Goal: Information Seeking & Learning: Check status

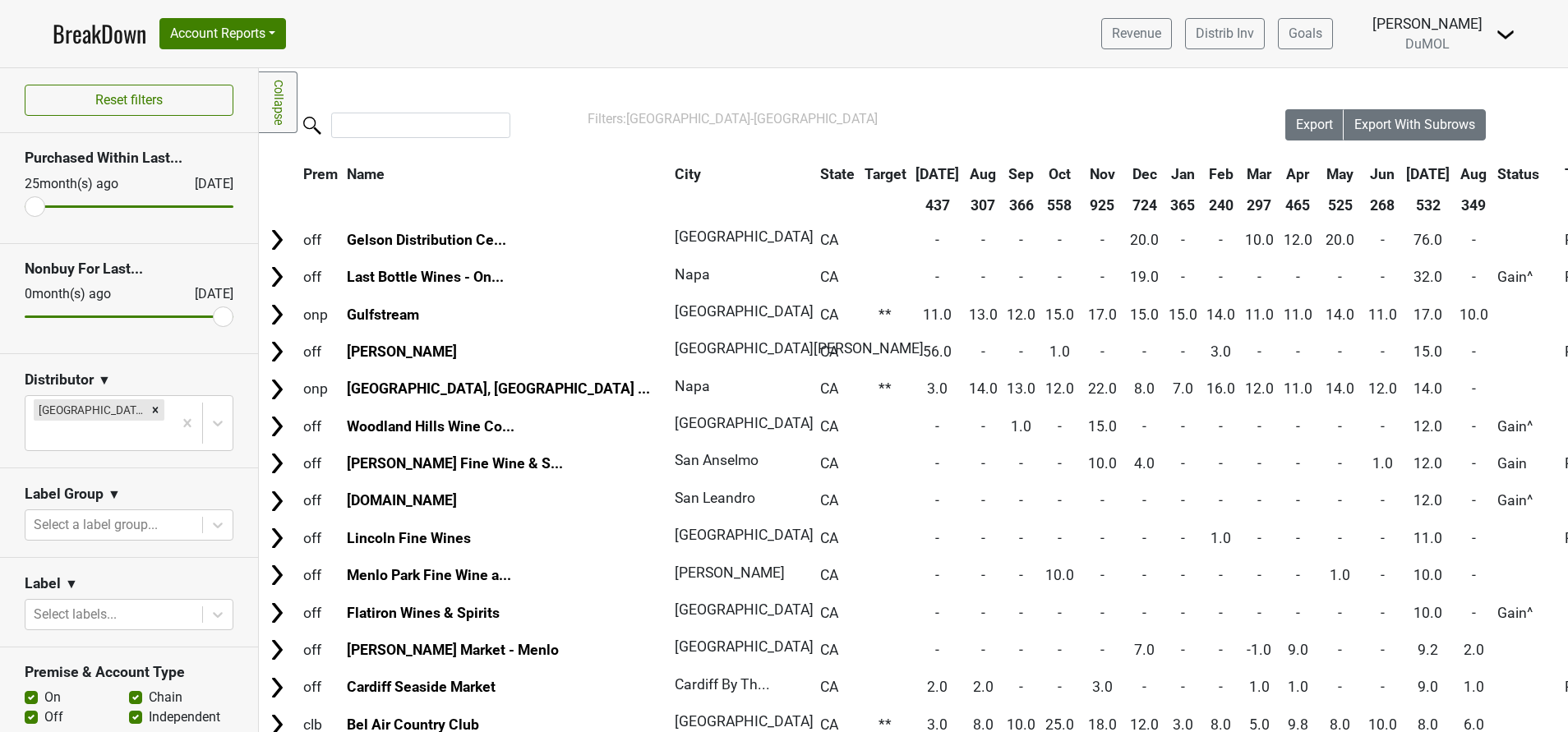
click at [92, 32] on link "BreakDown" at bounding box center [99, 33] width 94 height 35
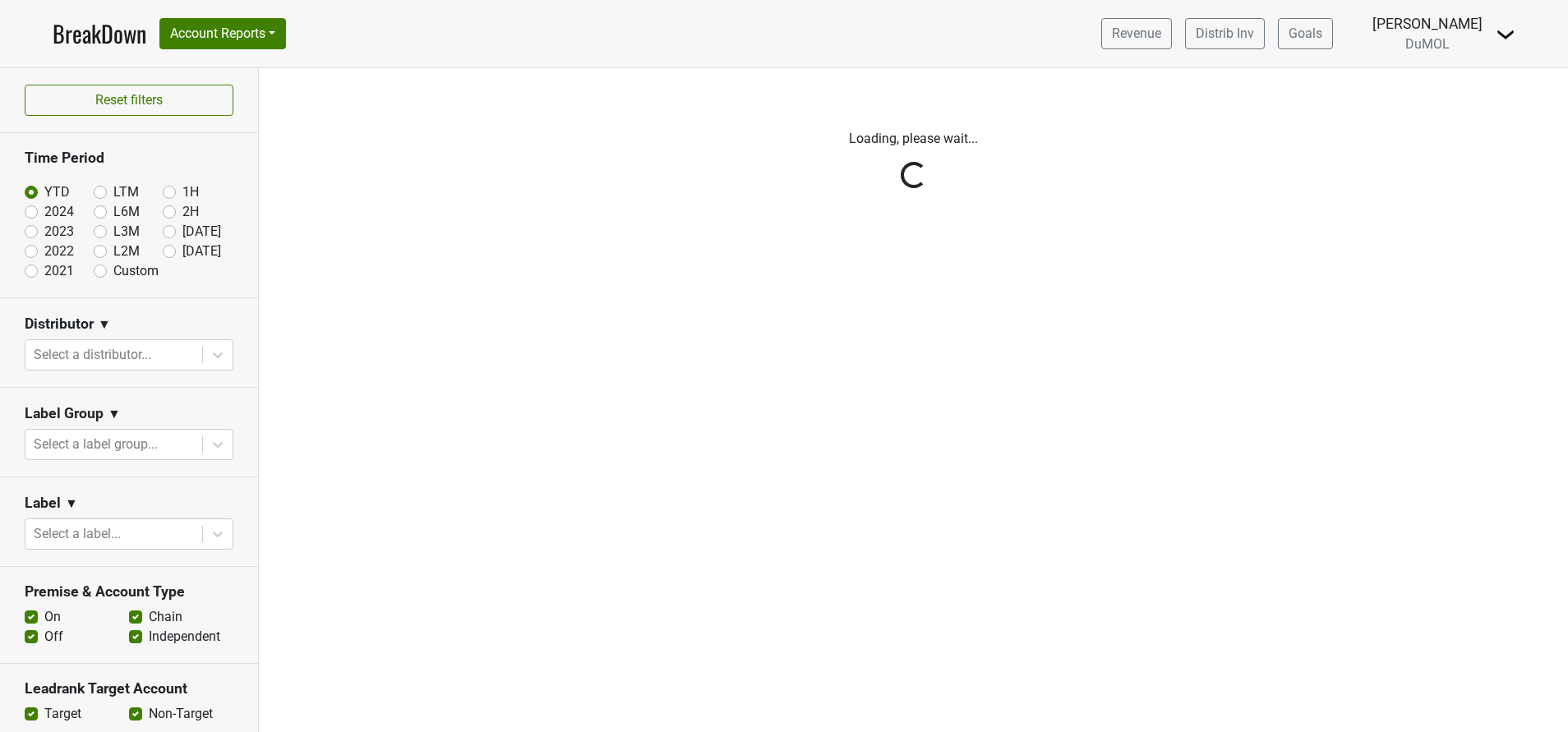
click at [156, 251] on div "Reset filters Time Period YTD LTM 1H 2024 L6M 2H 2023 L3M [DATE] '25 2022 L2M A…" at bounding box center [129, 399] width 259 height 663
click at [155, 253] on div "Reset filters Time Period YTD LTM 1H 2024 L6M 2H 2023 L3M Jul '25 2022 L2M Aug …" at bounding box center [129, 399] width 259 height 663
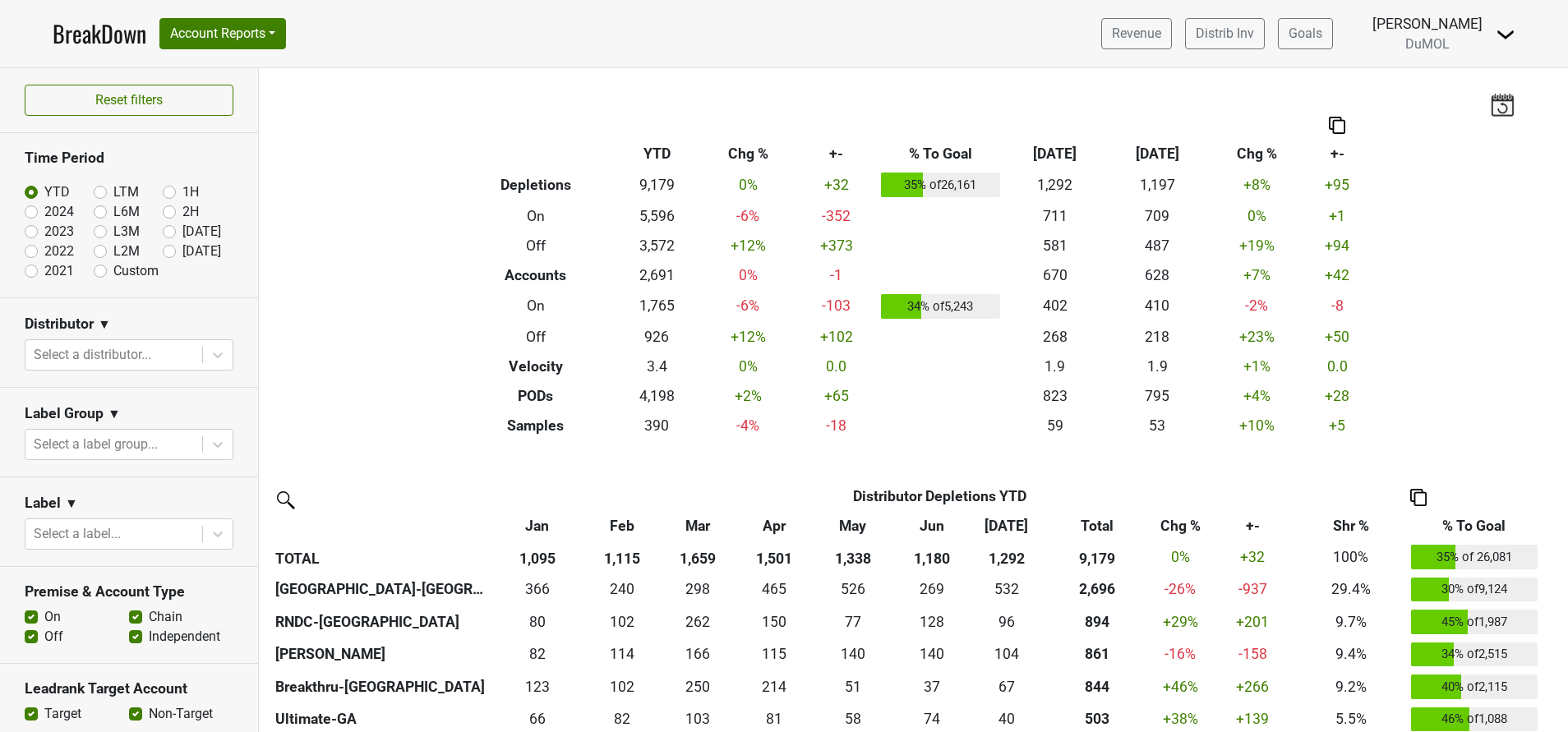
click at [183, 253] on label "[DATE]" at bounding box center [202, 251] width 38 height 20
click at [162, 253] on input "[DATE]" at bounding box center [195, 250] width 66 height 16
radio input "true"
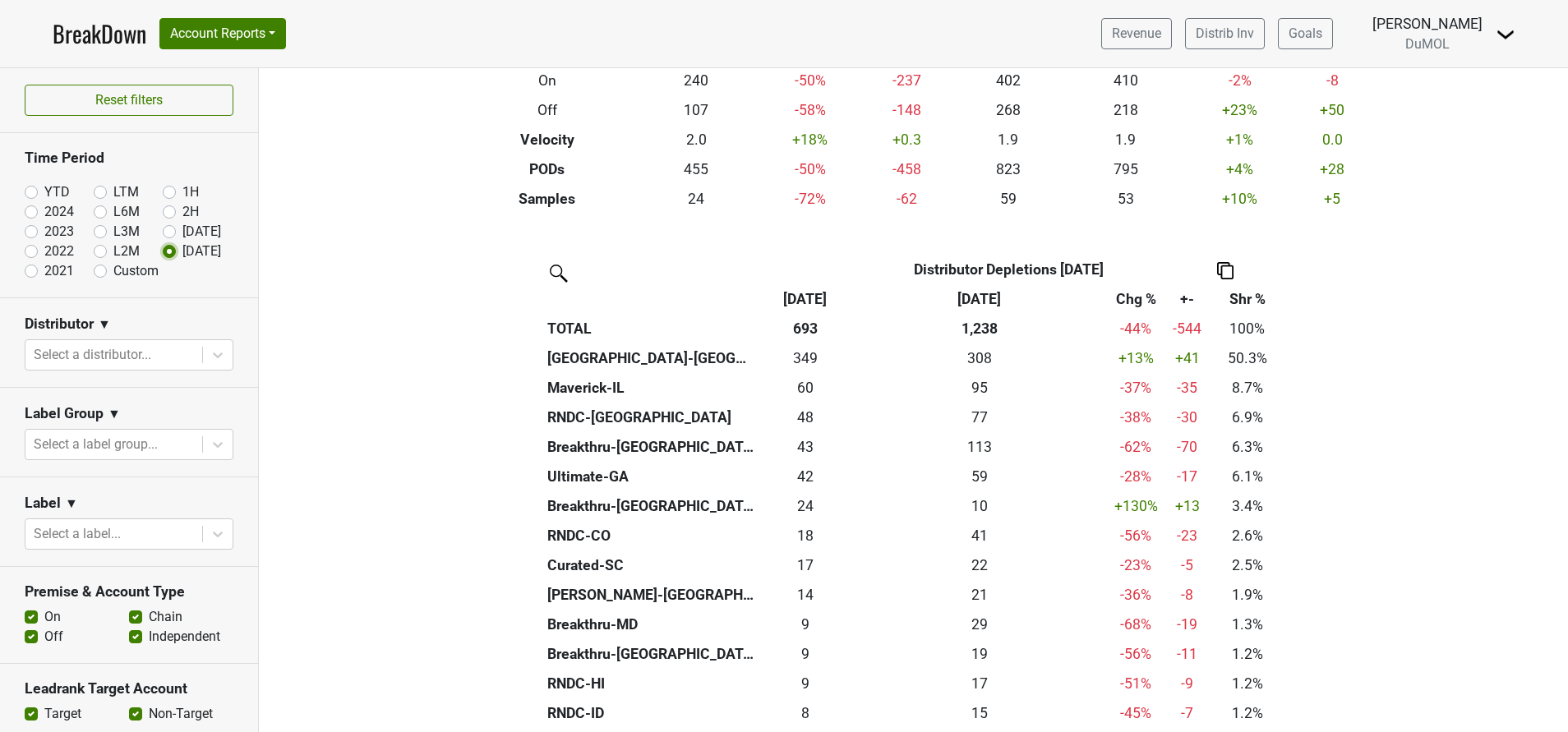
scroll to position [222, 0]
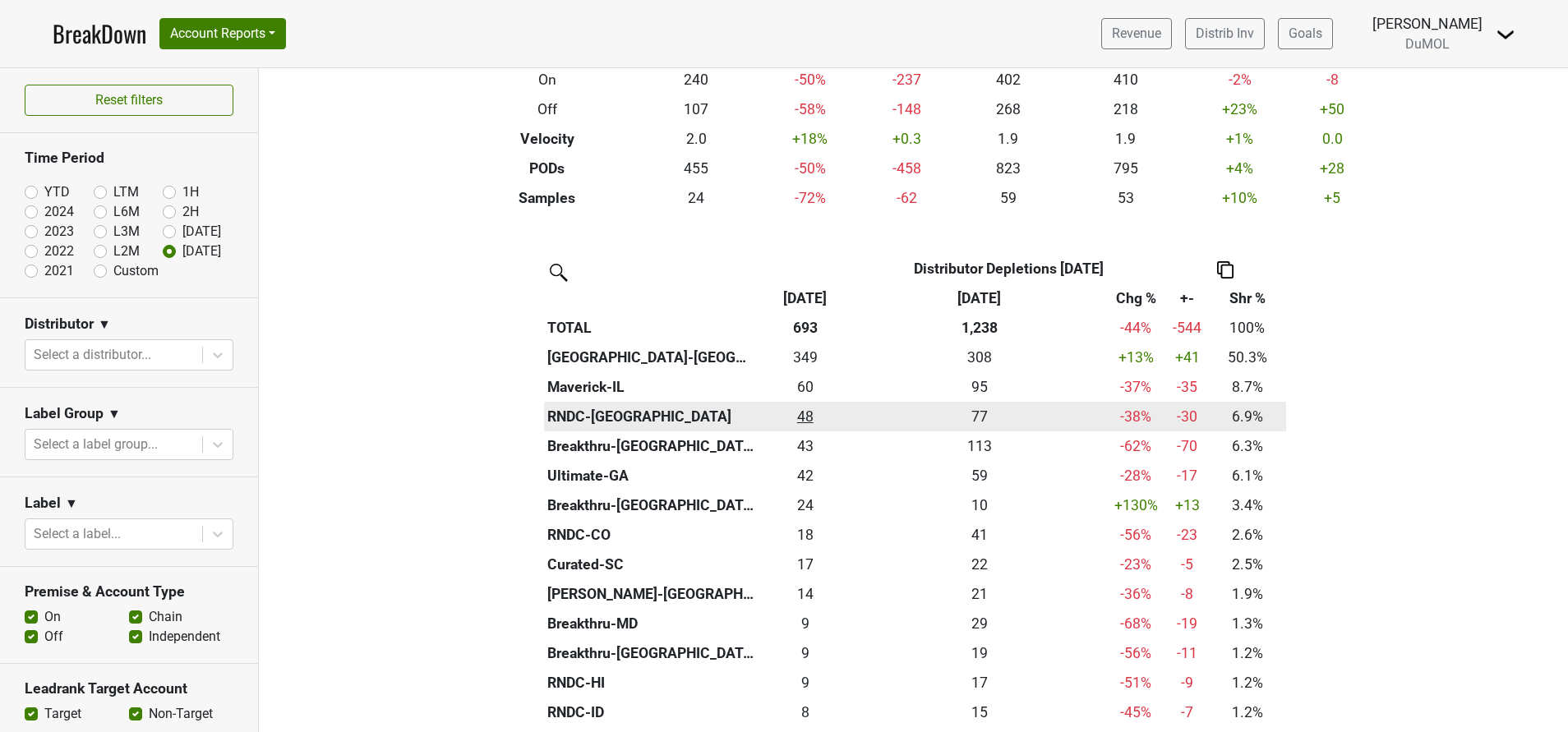
click at [796, 416] on div "47.666 48" at bounding box center [805, 416] width 87 height 21
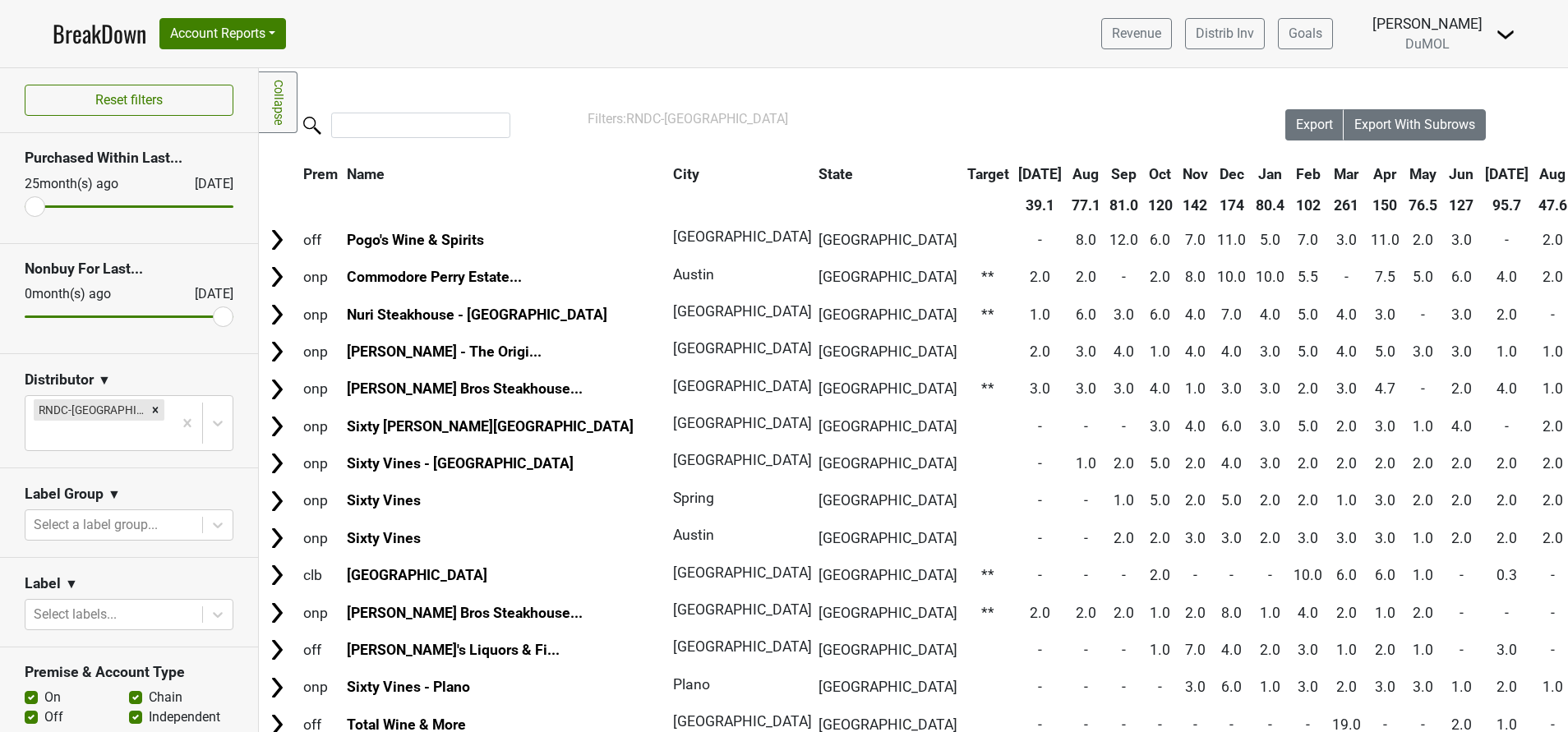
click at [1534, 168] on th "Aug" at bounding box center [1552, 174] width 37 height 29
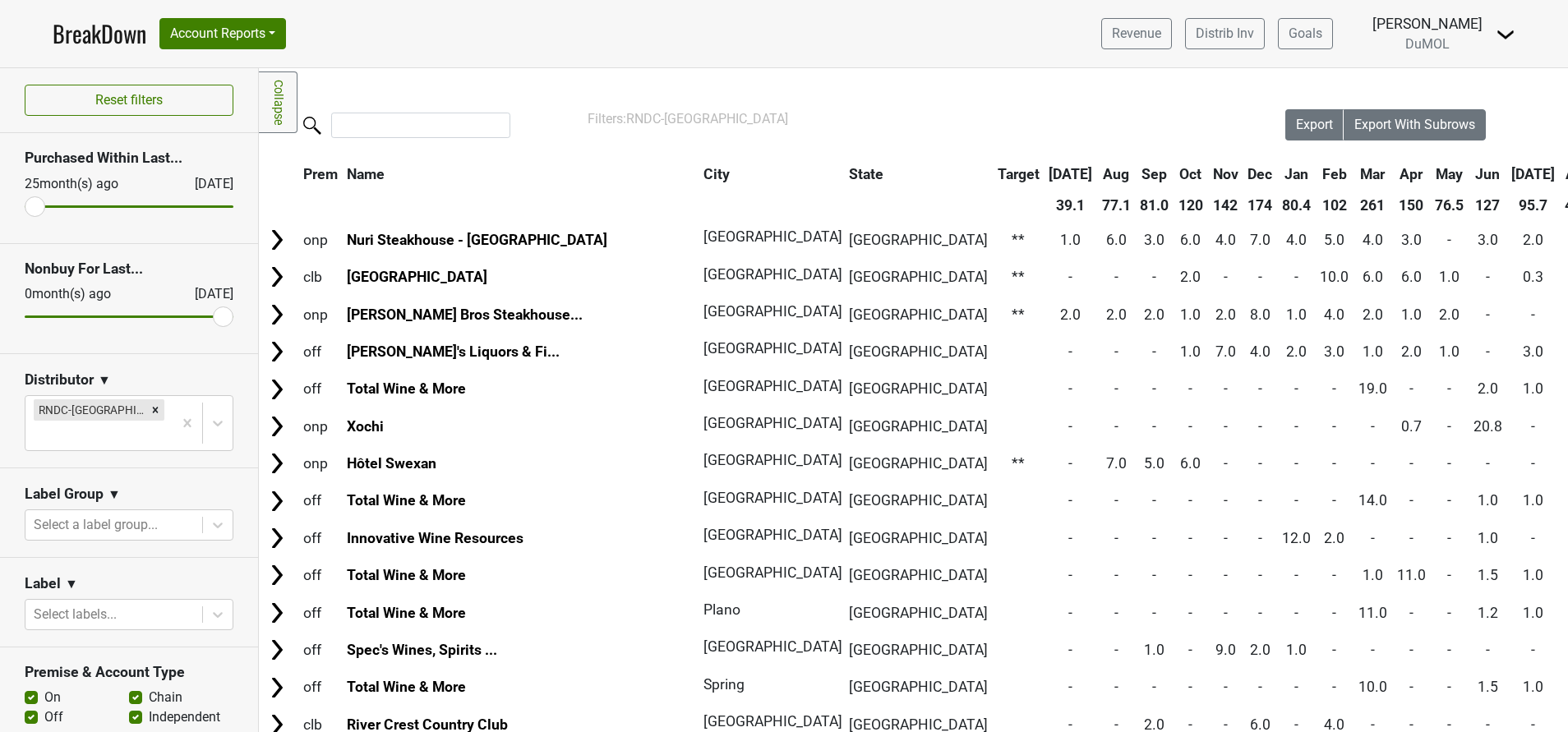
click at [1560, 168] on th "Aug" at bounding box center [1578, 174] width 37 height 29
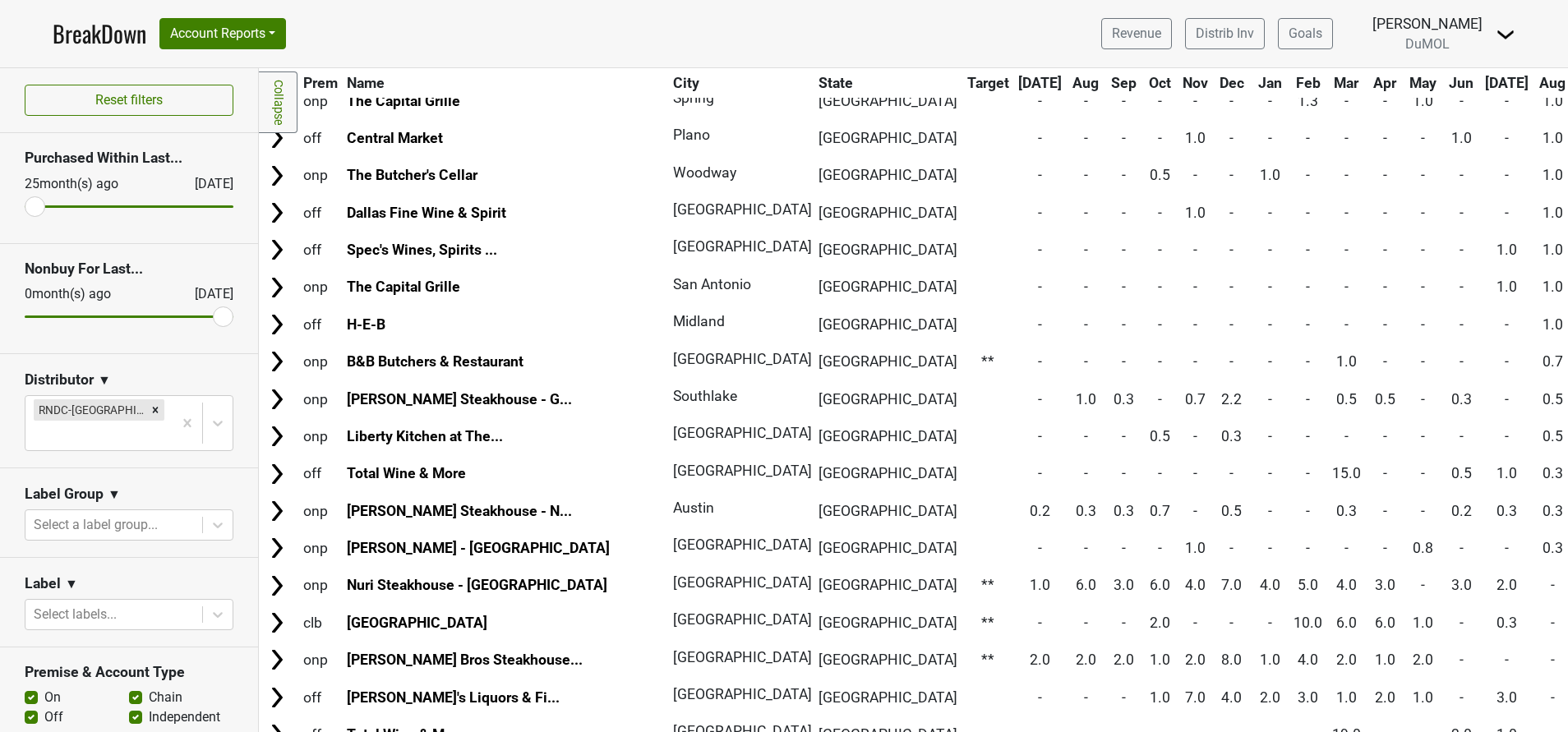
scroll to position [1109, 0]
